Goal: Communication & Community: Answer question/provide support

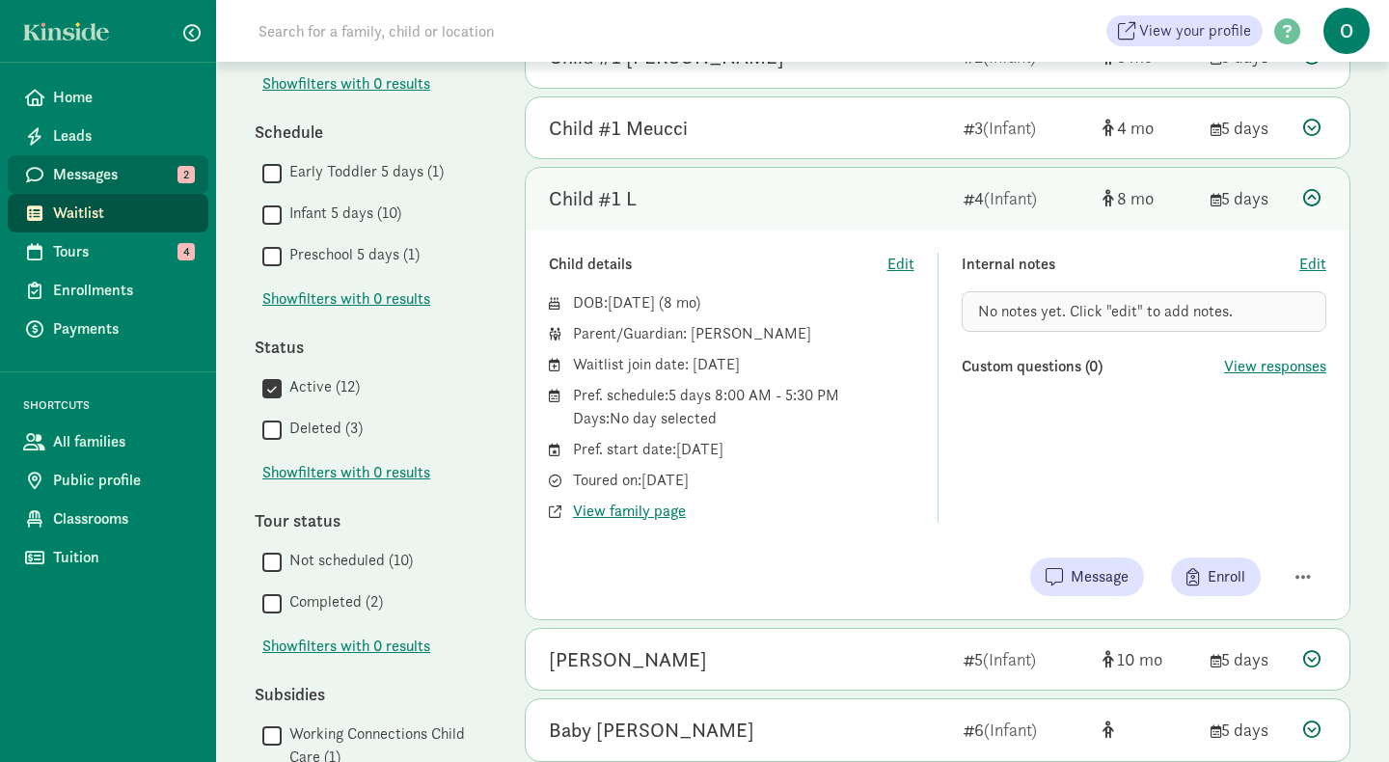
scroll to position [426, 0]
click at [98, 179] on span "Messages" at bounding box center [123, 174] width 140 height 23
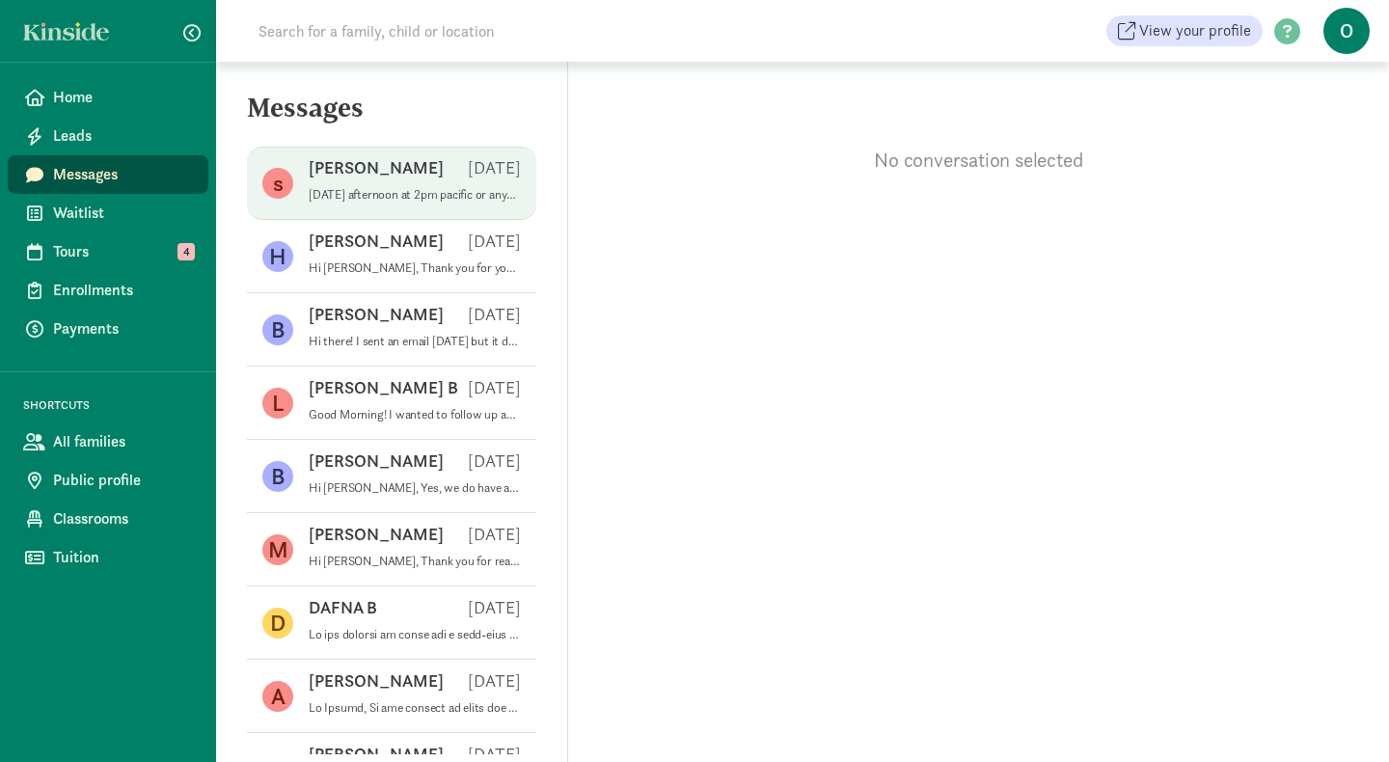
click at [400, 195] on p "Tomorrow afternoon at 2pm pacific or anytime Thursday afternoon would work for …" at bounding box center [415, 194] width 212 height 15
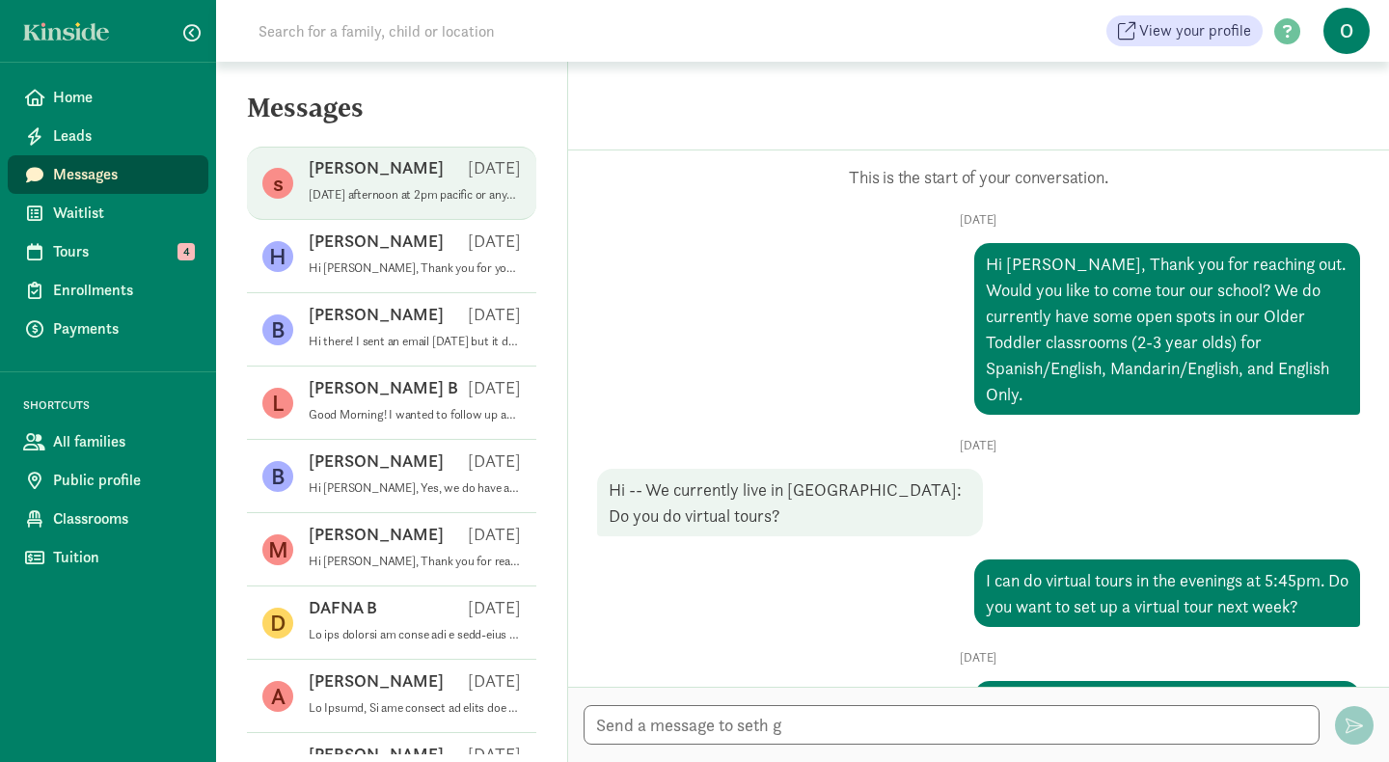
scroll to position [938, 0]
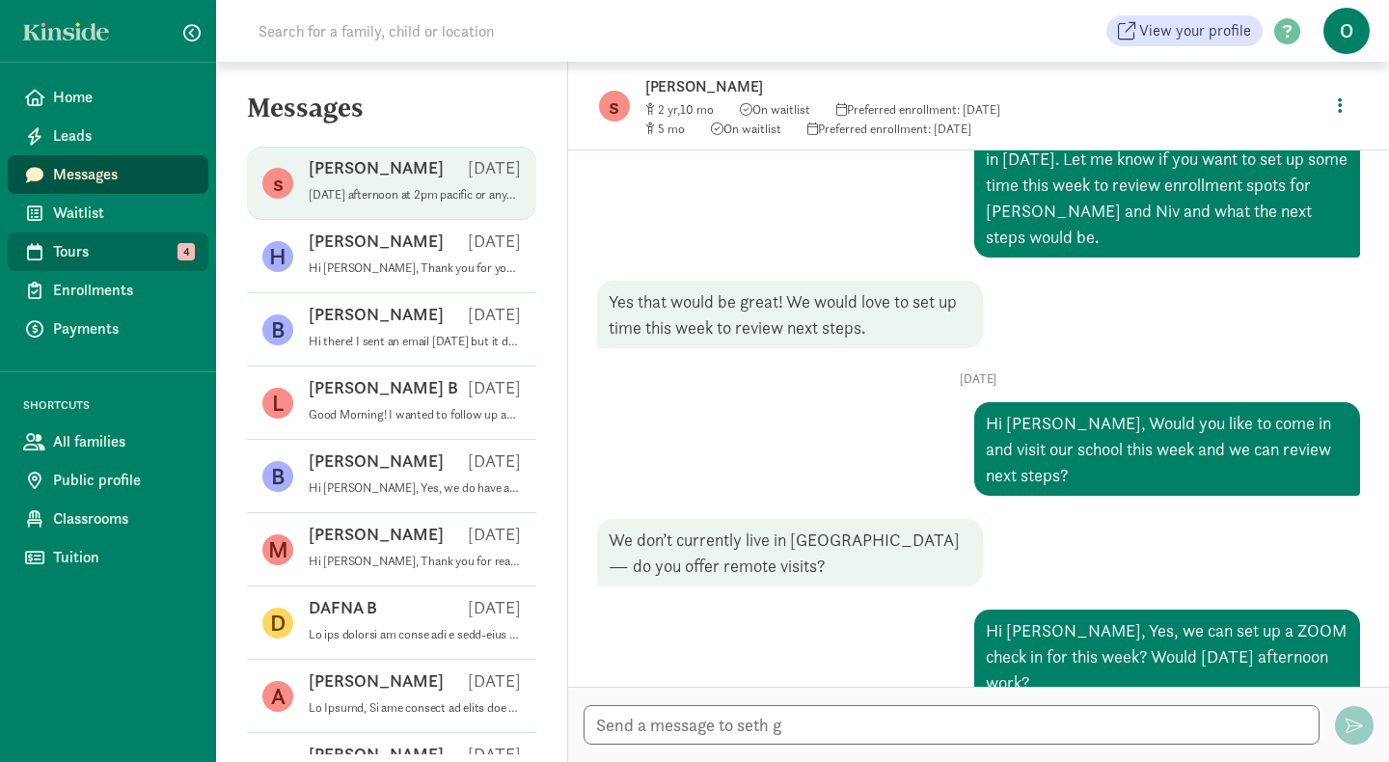
click at [92, 246] on span "Tours" at bounding box center [123, 251] width 140 height 23
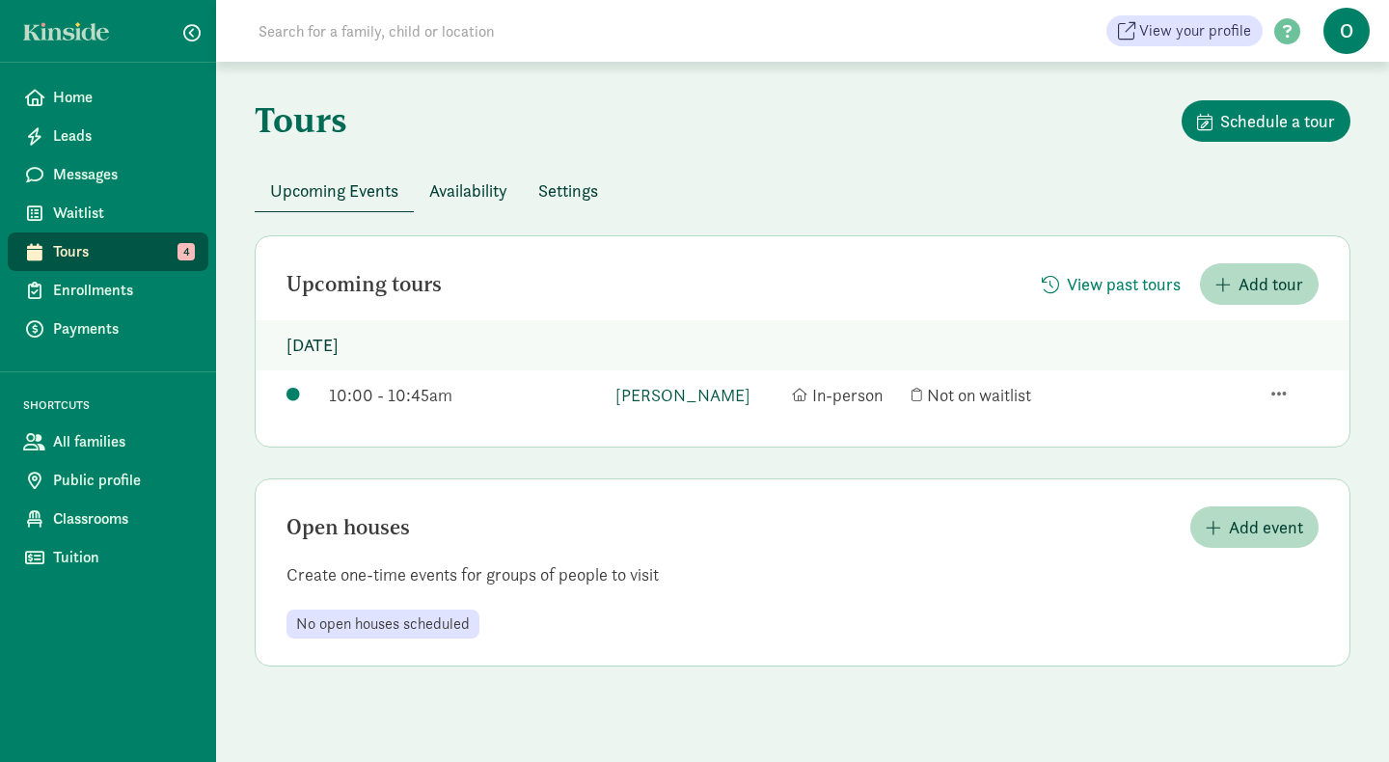
click at [671, 396] on link "[PERSON_NAME]" at bounding box center [699, 395] width 166 height 26
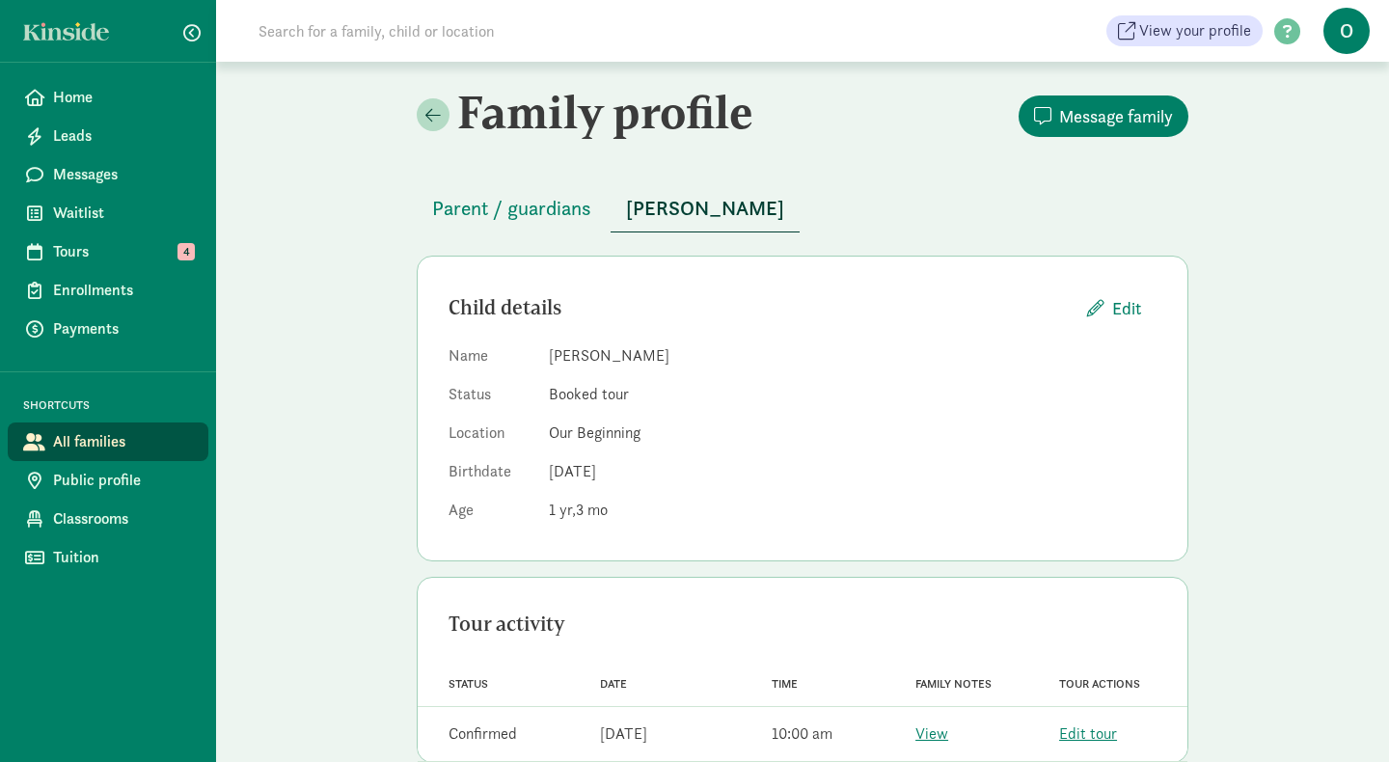
scroll to position [40, 0]
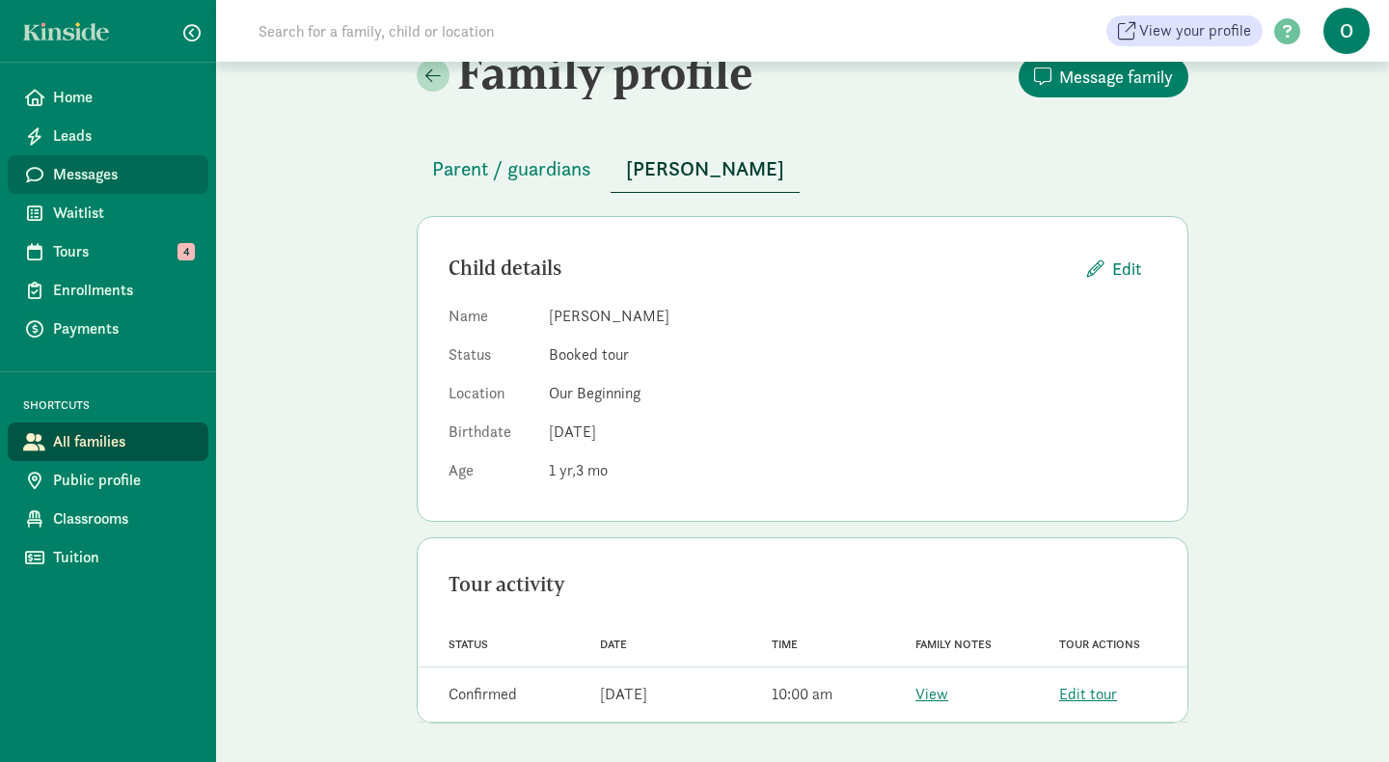
click at [115, 167] on span "Messages" at bounding box center [123, 174] width 140 height 23
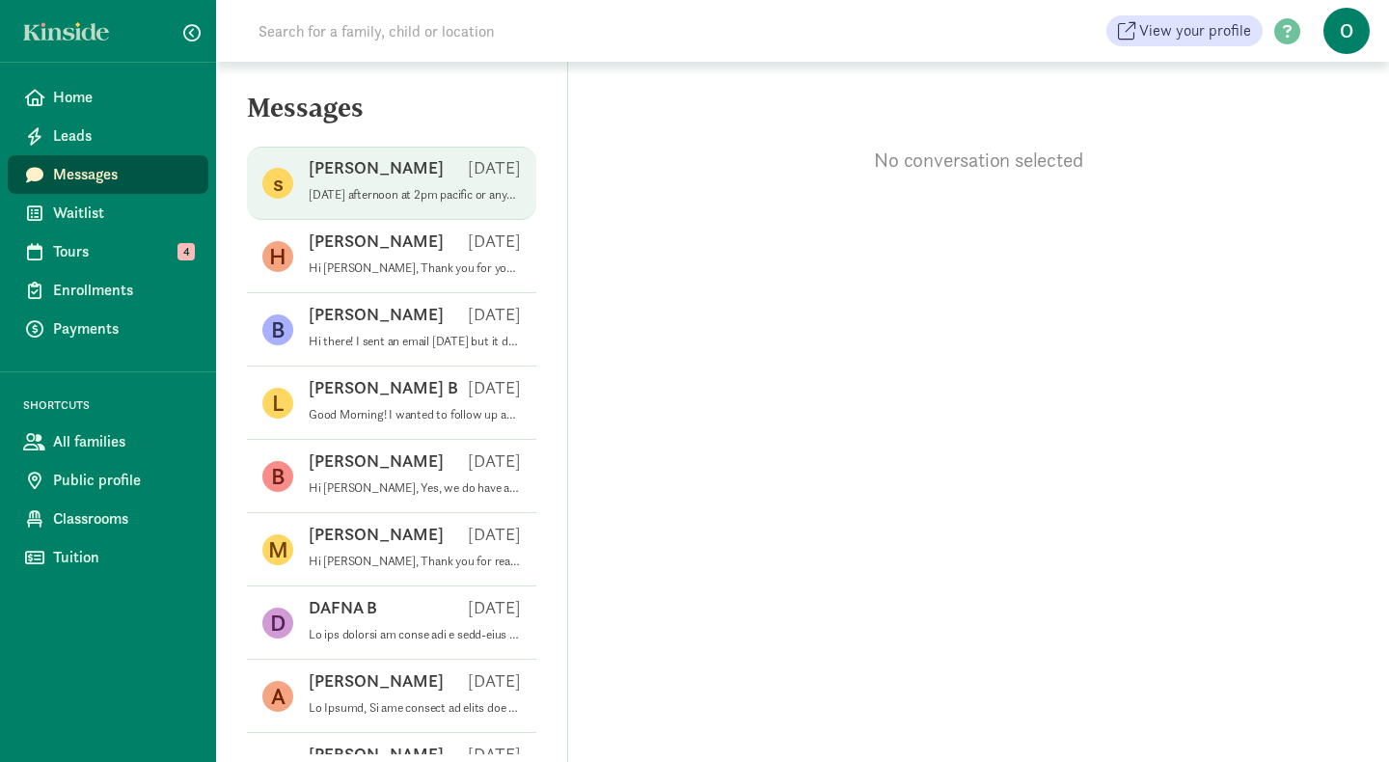
click at [408, 190] on p "[DATE] afternoon at 2pm pacific or anytime [DATE] afternoon would work for us!" at bounding box center [415, 194] width 212 height 15
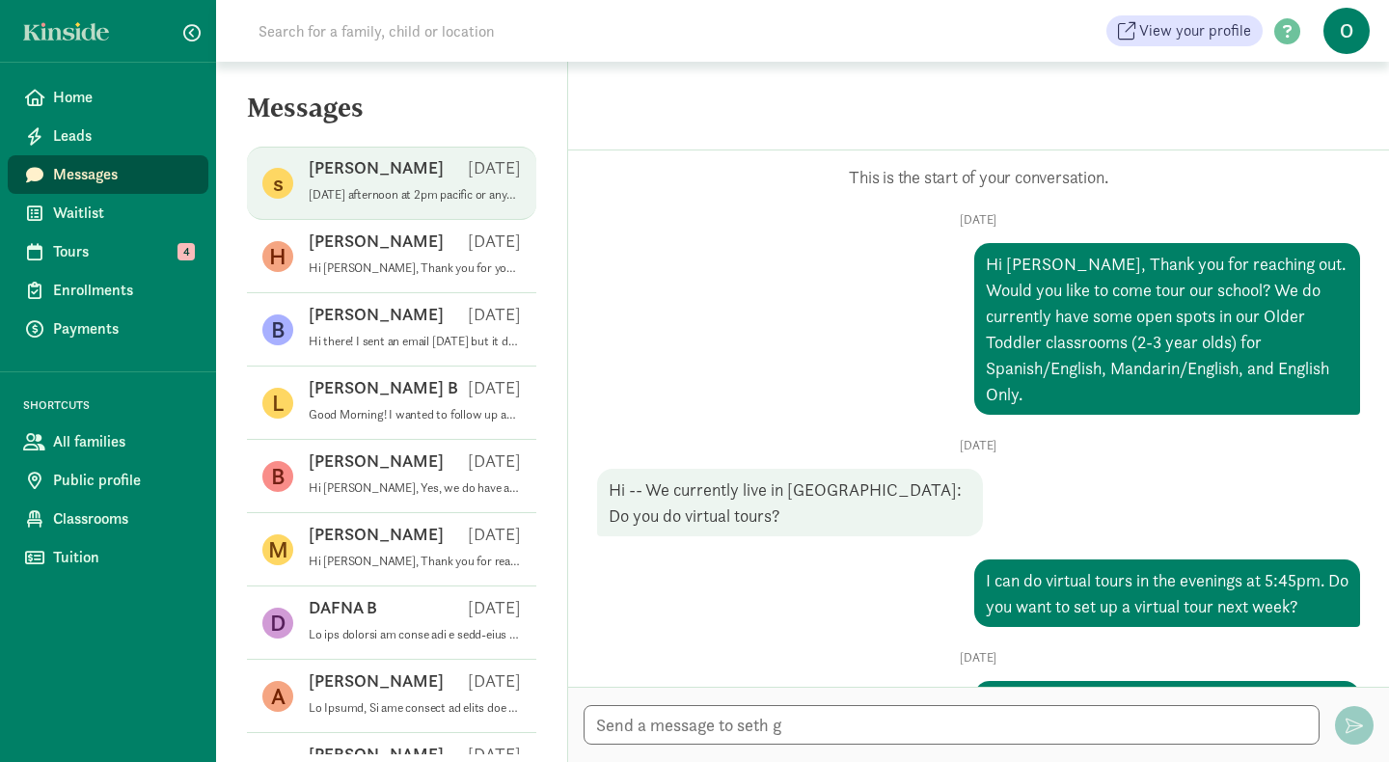
scroll to position [938, 0]
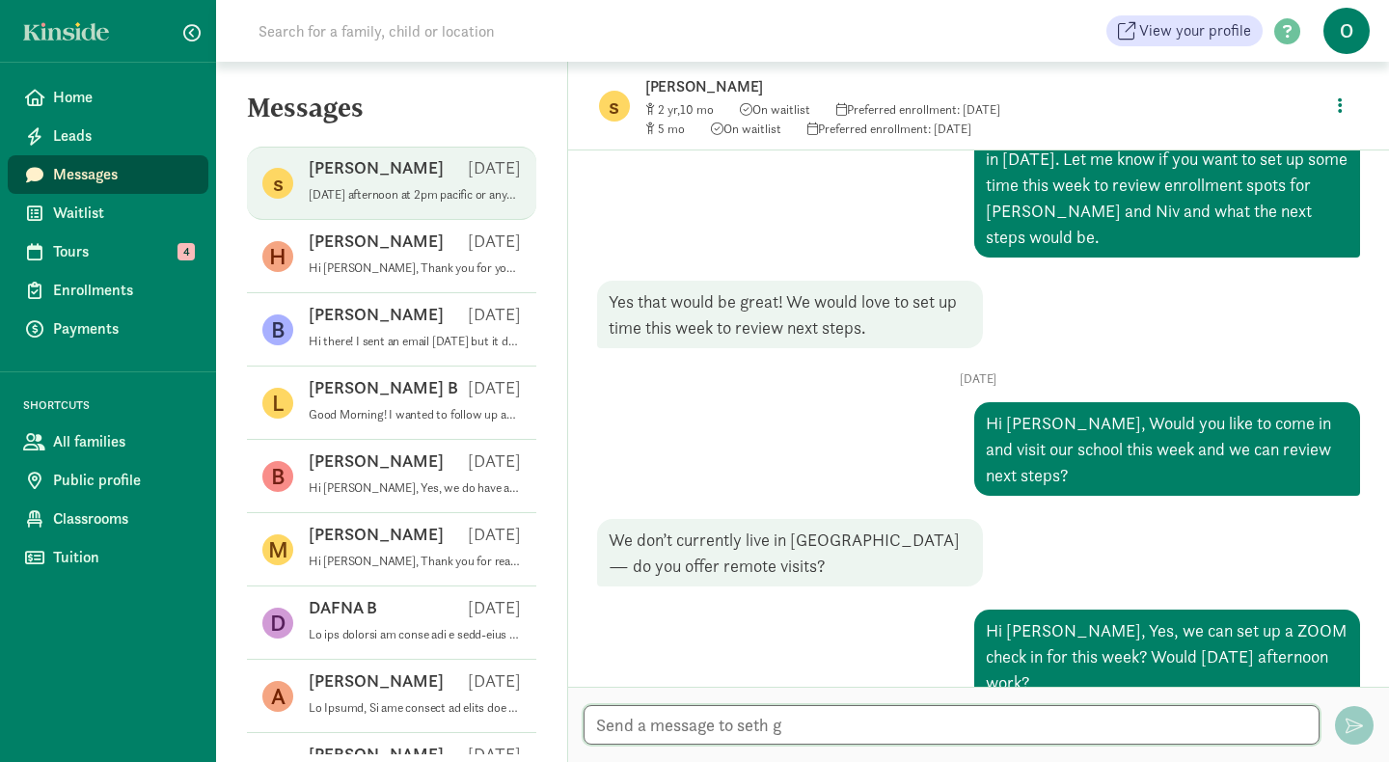
click at [680, 724] on textarea at bounding box center [952, 725] width 736 height 40
click at [680, 727] on textarea at bounding box center [952, 725] width 736 height 40
click at [1338, 713] on div "Let's plan for [DATE] afternoon at 2pm. I will send a ZOOM link to your email […" at bounding box center [978, 724] width 821 height 75
drag, startPoint x: 872, startPoint y: 705, endPoint x: 853, endPoint y: 705, distance: 19.3
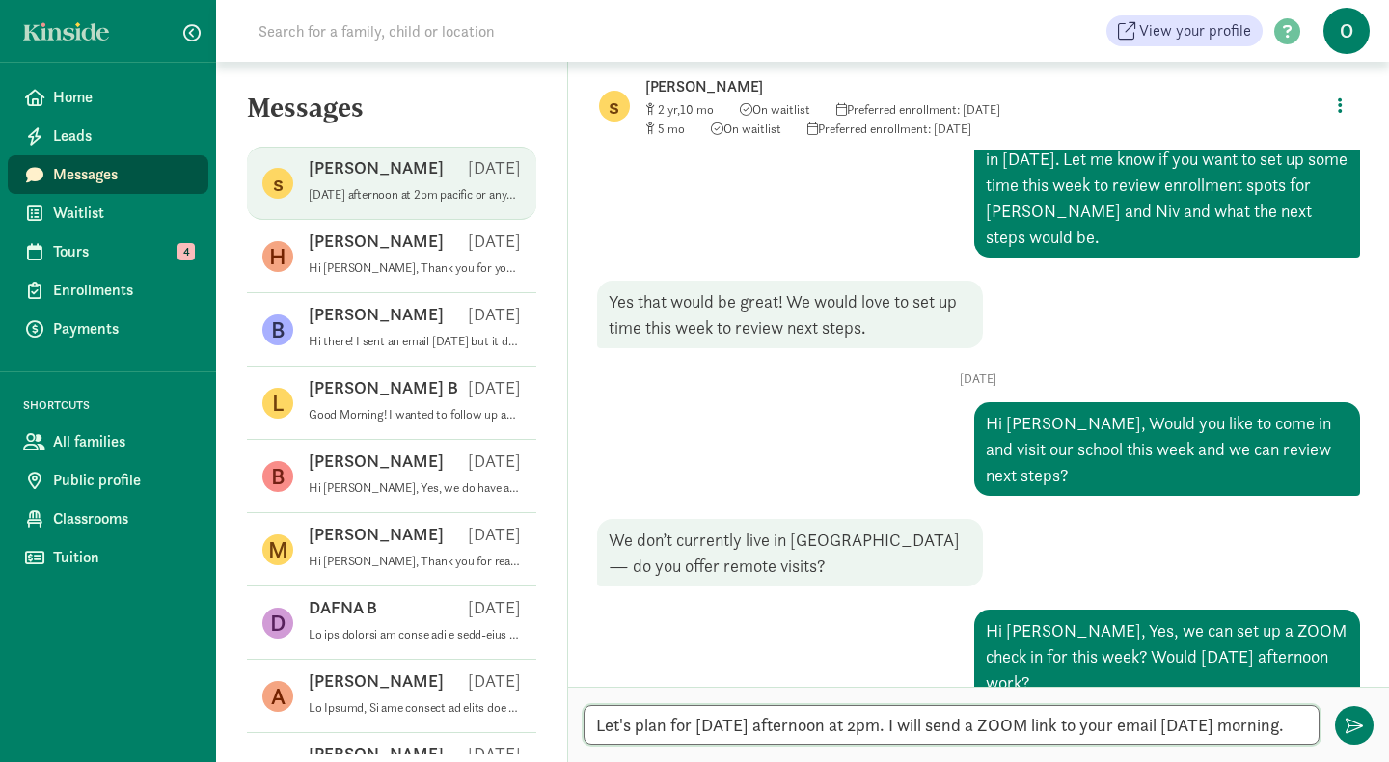
click at [853, 705] on textarea "Let's plan for [DATE] afternoon at 2pm. I will send a ZOOM link to your email […" at bounding box center [952, 725] width 736 height 40
click at [769, 705] on textarea "Let's plan for [DATE] afternoon at 2pm. I will send a ZOOM link to your email […" at bounding box center [952, 725] width 736 height 40
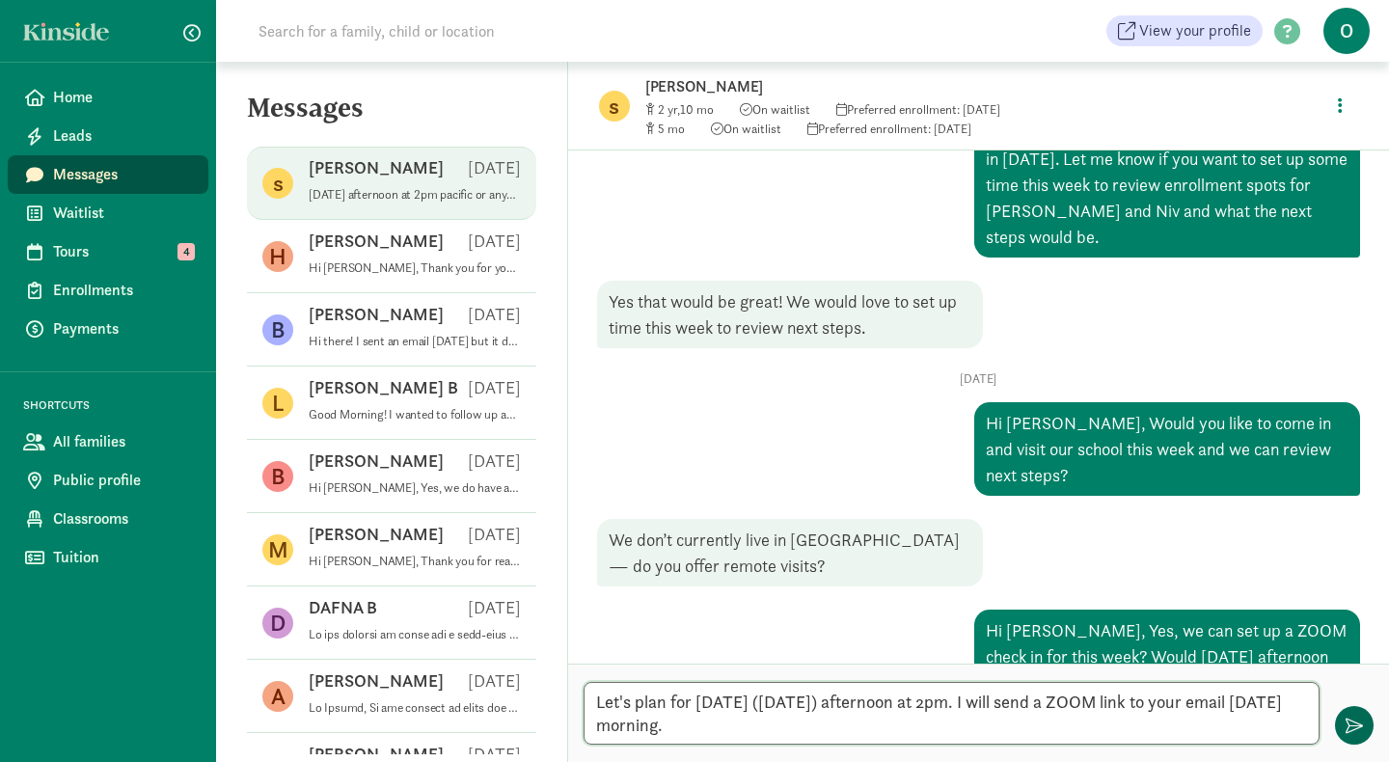
type textarea "Let's plan for [DATE] ([DATE]) afternoon at 2pm. I will send a ZOOM link to you…"
click at [1355, 737] on button "button" at bounding box center [1354, 725] width 39 height 39
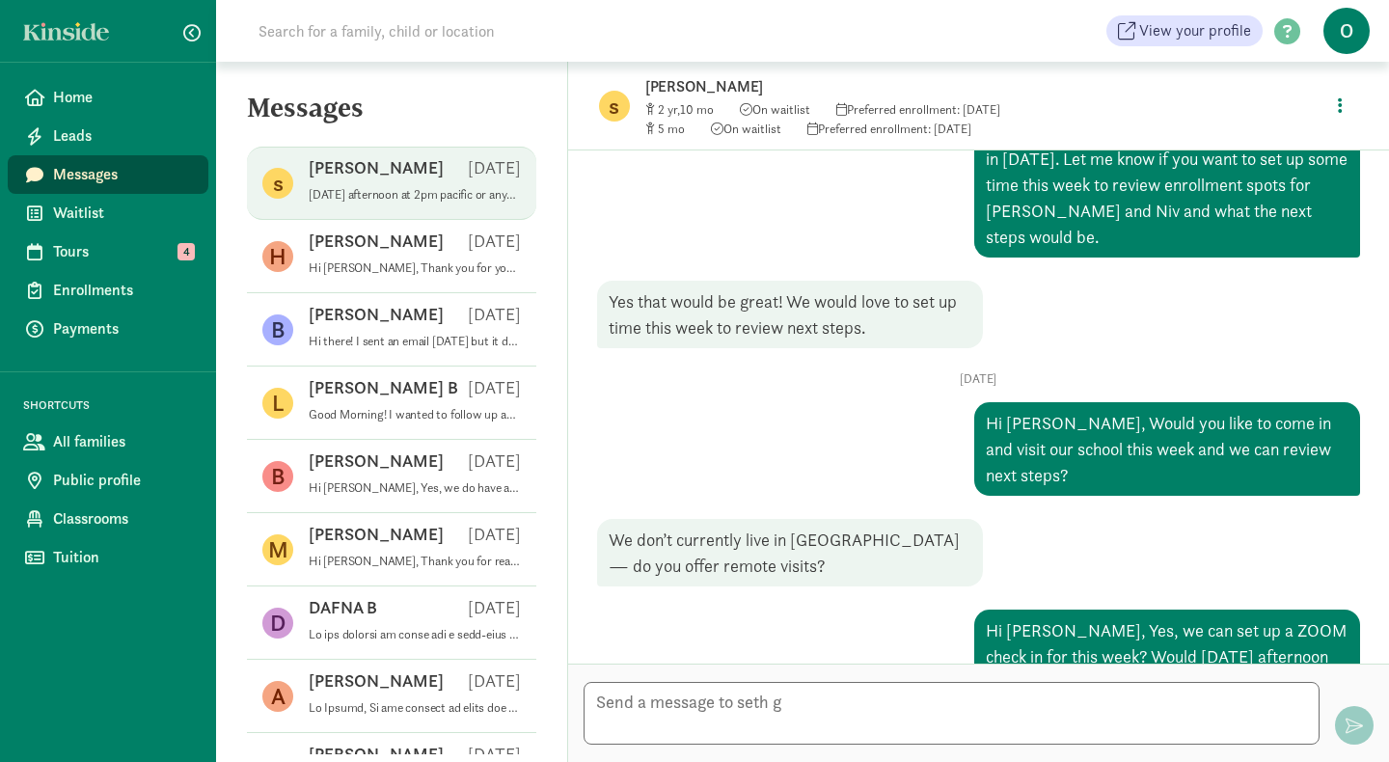
scroll to position [1054, 0]
